Goal: Communication & Community: Participate in discussion

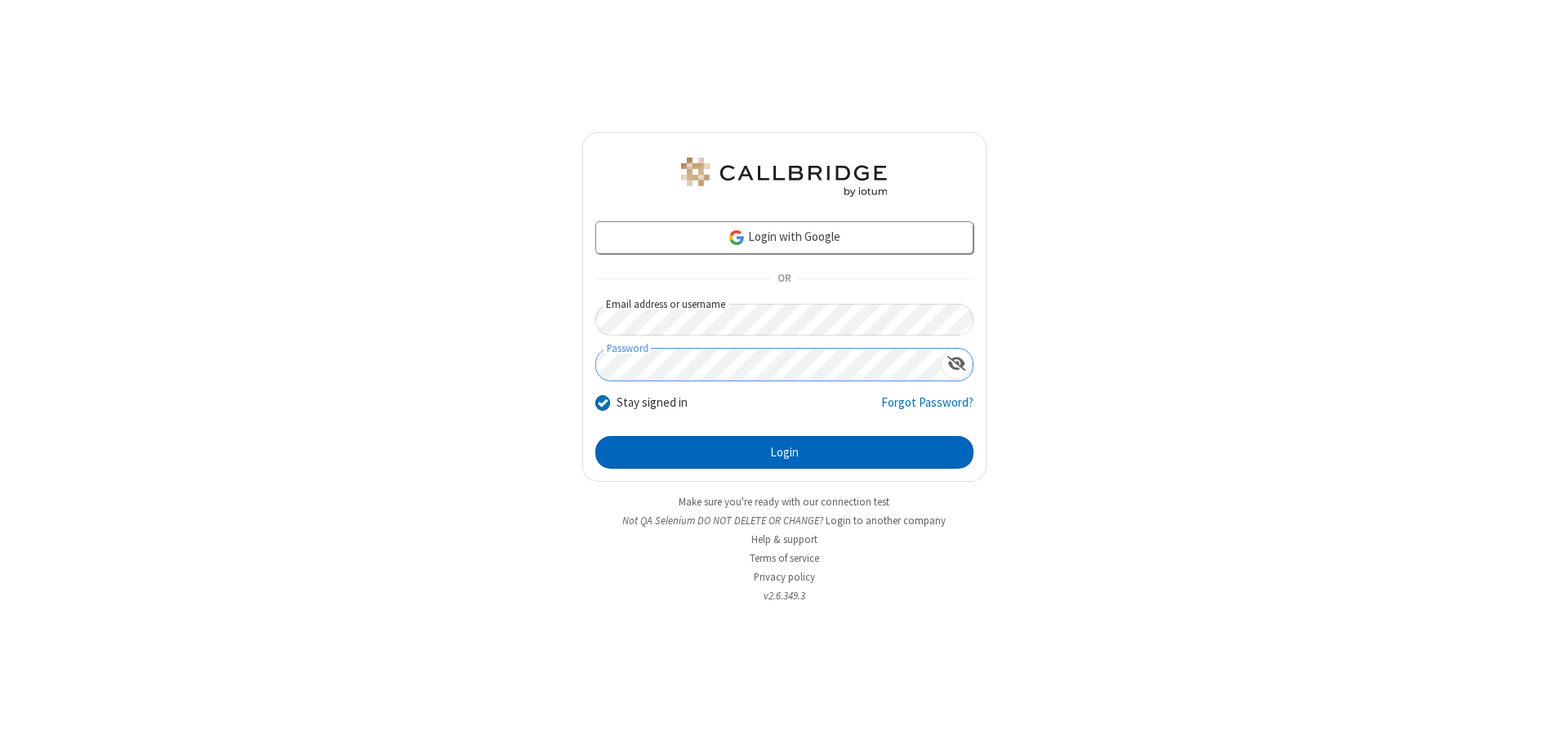
click at [784, 452] on button "Login" at bounding box center [785, 452] width 378 height 32
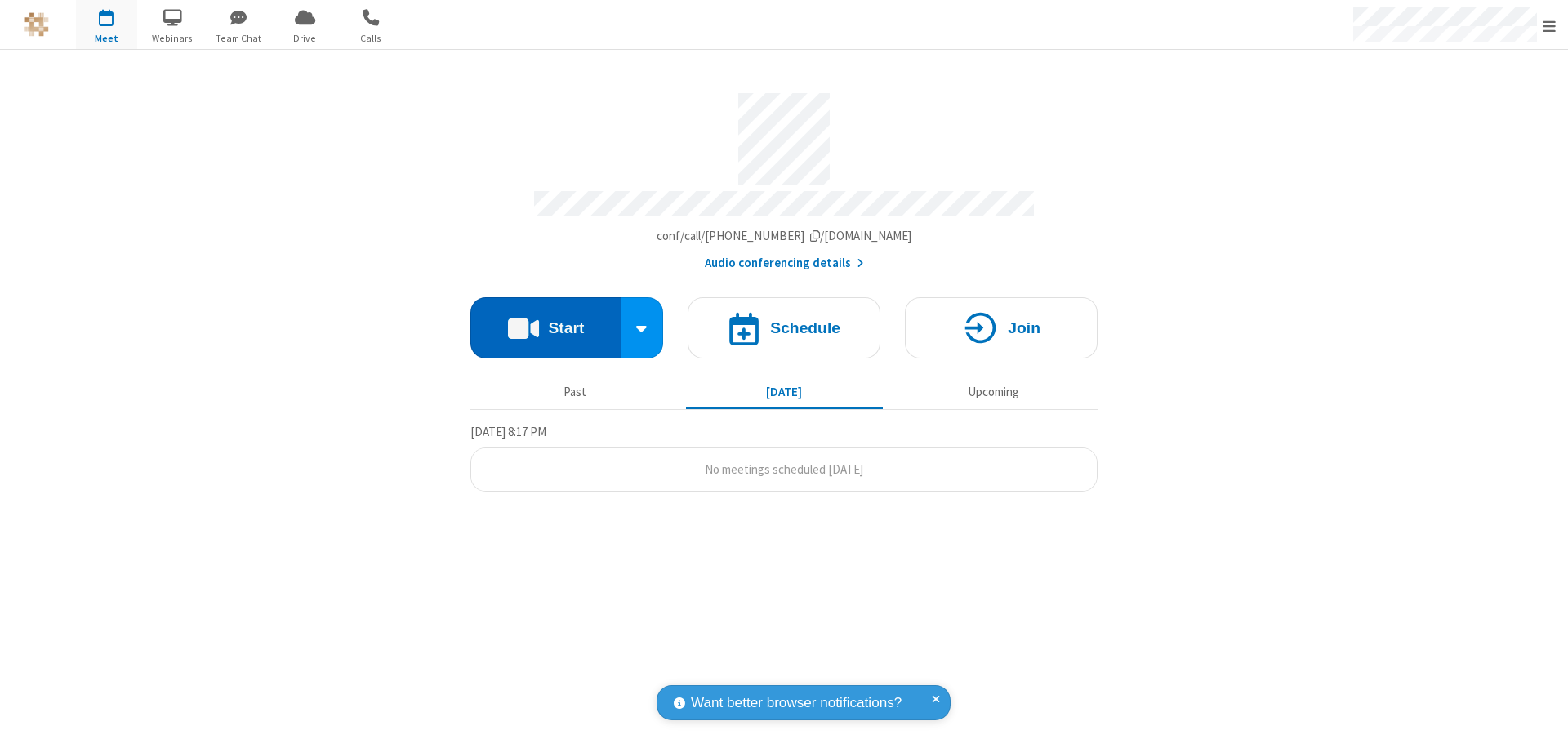
click at [546, 320] on button "Start" at bounding box center [546, 328] width 151 height 62
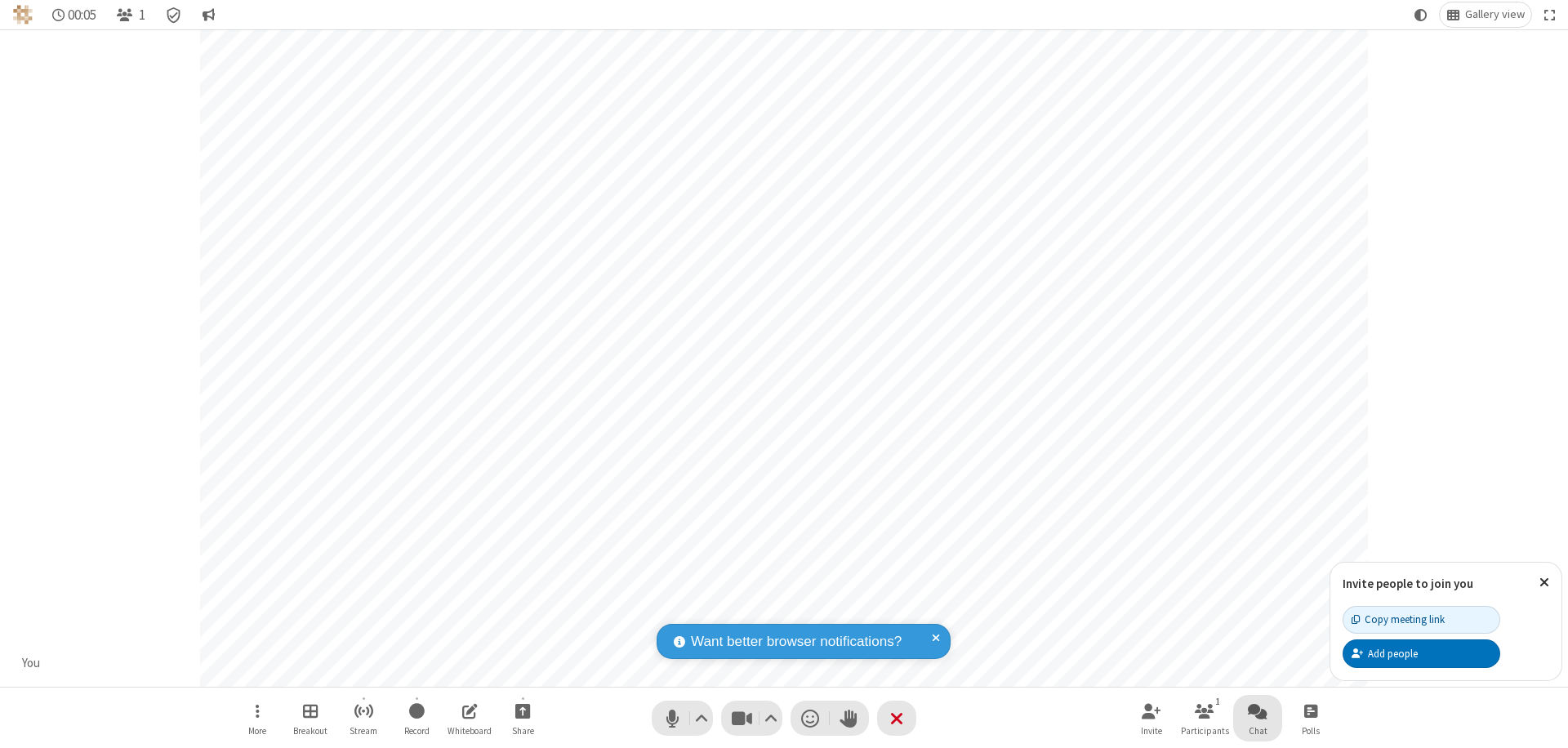
click at [1258, 711] on span "Open chat" at bounding box center [1258, 711] width 20 height 21
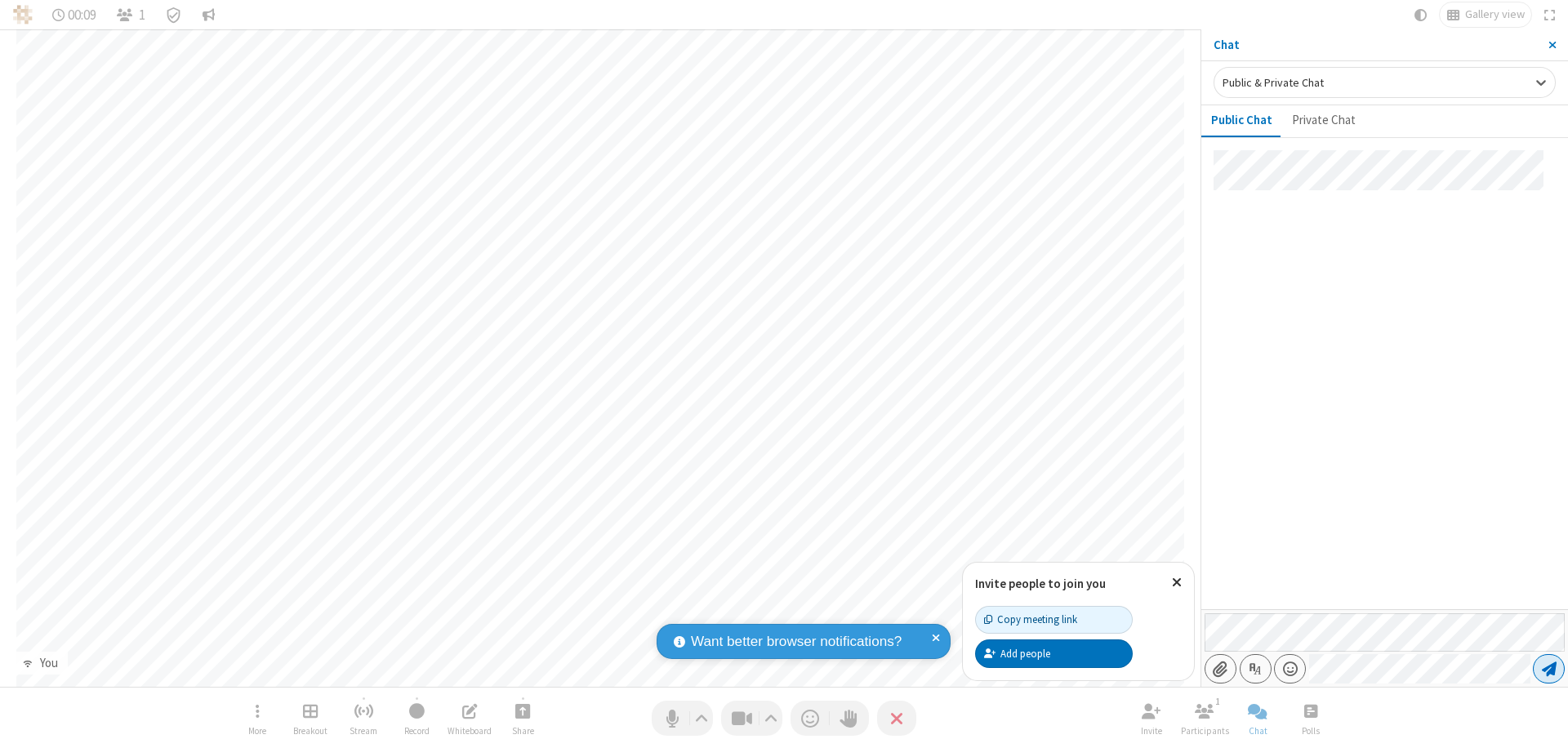
click at [1549, 669] on span "Send message" at bounding box center [1550, 669] width 15 height 17
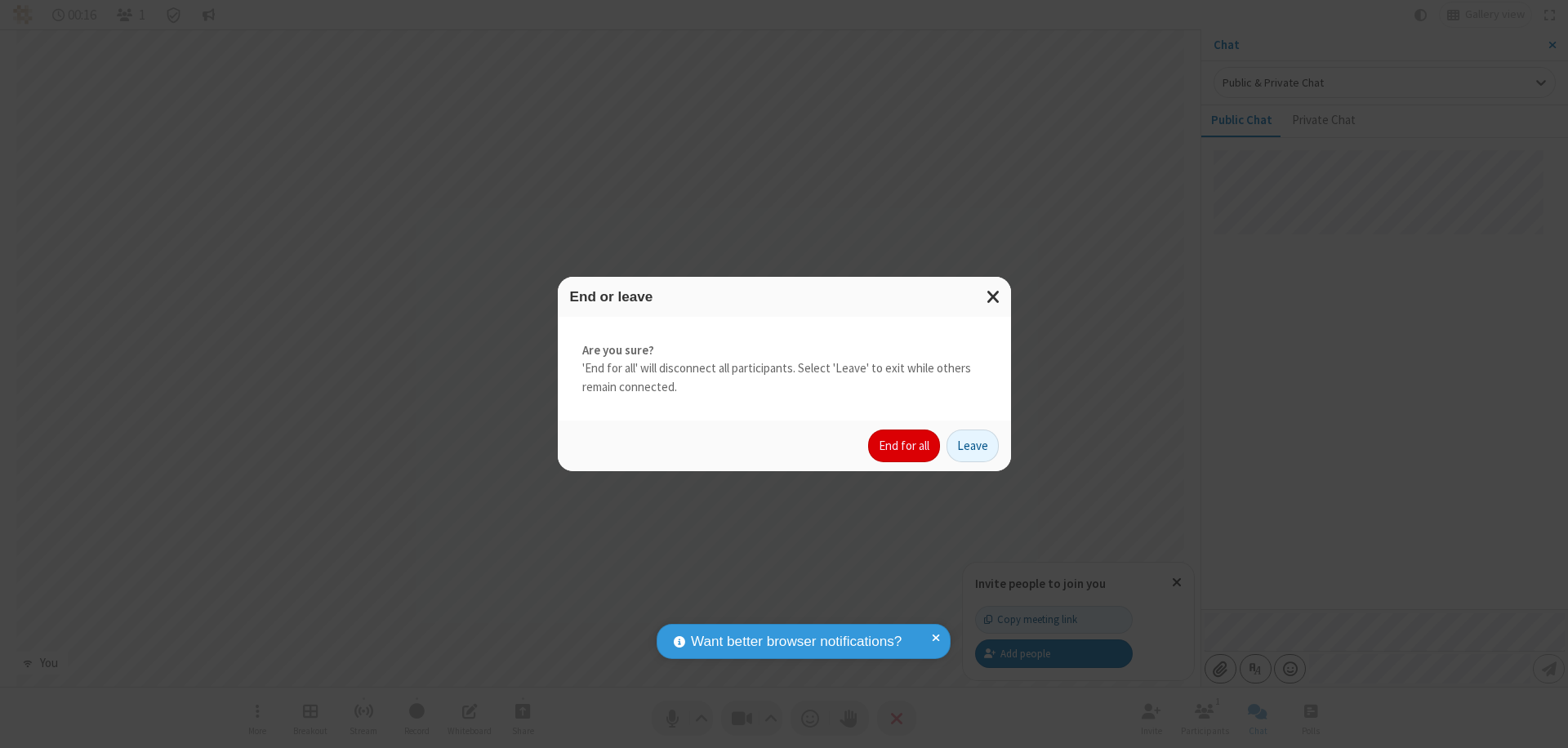
click at [905, 446] on button "End for all" at bounding box center [904, 446] width 72 height 32
